Goal: Information Seeking & Learning: Learn about a topic

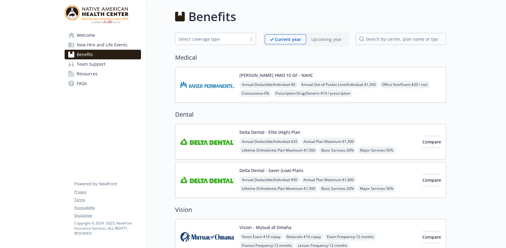
click at [83, 42] on span "New Hire and Life Events" at bounding box center [102, 45] width 51 height 10
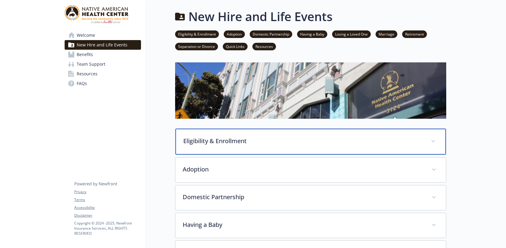
click at [288, 145] on div "Eligibility & Enrollment" at bounding box center [310, 142] width 270 height 26
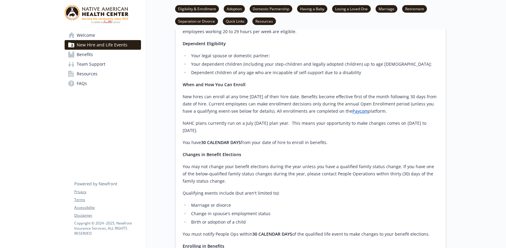
scroll to position [332, 0]
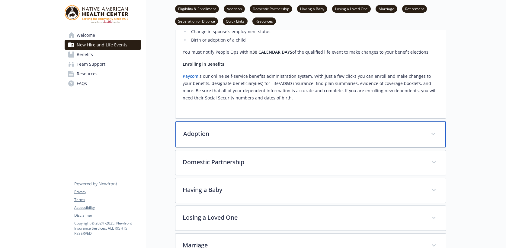
click at [248, 139] on div "Adoption" at bounding box center [310, 135] width 270 height 26
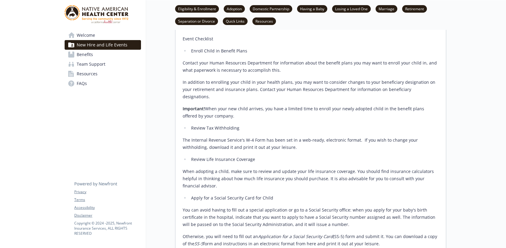
scroll to position [664, 0]
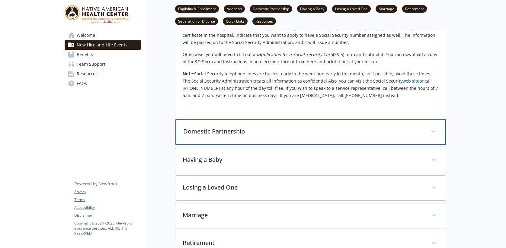
click at [250, 136] on div "Domestic Partnership" at bounding box center [310, 132] width 270 height 26
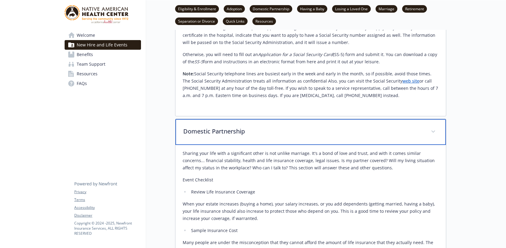
click at [250, 132] on div "Domestic Partnership" at bounding box center [310, 132] width 270 height 26
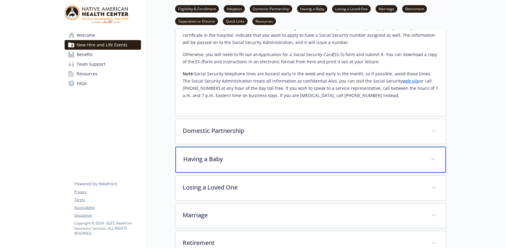
click at [255, 155] on p "Having a Baby" at bounding box center [303, 159] width 240 height 9
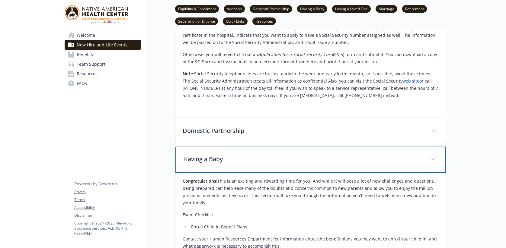
click at [255, 155] on p "Having a Baby" at bounding box center [303, 159] width 240 height 9
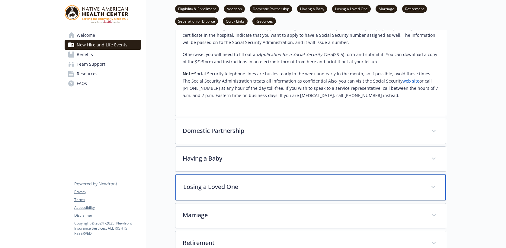
click at [251, 175] on div "Losing a Loved One" at bounding box center [310, 188] width 270 height 26
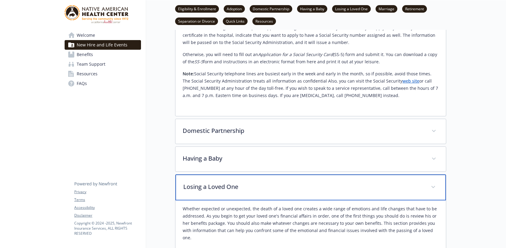
click at [251, 175] on div "Losing a Loved One" at bounding box center [310, 188] width 270 height 26
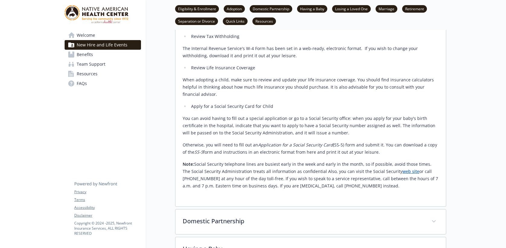
click at [103, 38] on link "Welcome" at bounding box center [103, 35] width 76 height 10
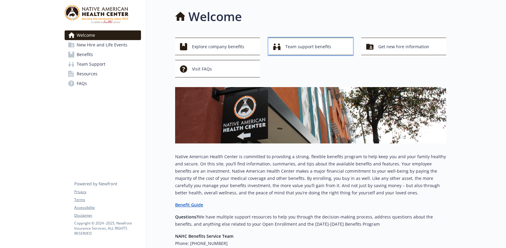
click at [300, 45] on span "Team support benefits" at bounding box center [308, 46] width 46 height 11
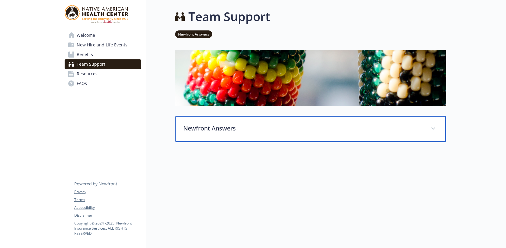
click at [298, 134] on div "Newfront Answers" at bounding box center [310, 129] width 270 height 26
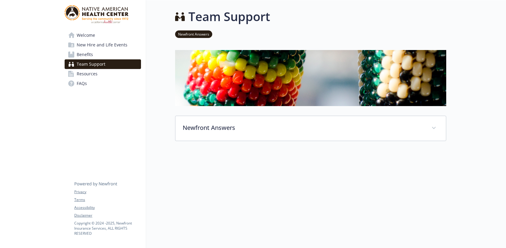
click at [121, 33] on link "Welcome" at bounding box center [103, 35] width 76 height 10
